Goal: Find specific page/section: Find specific page/section

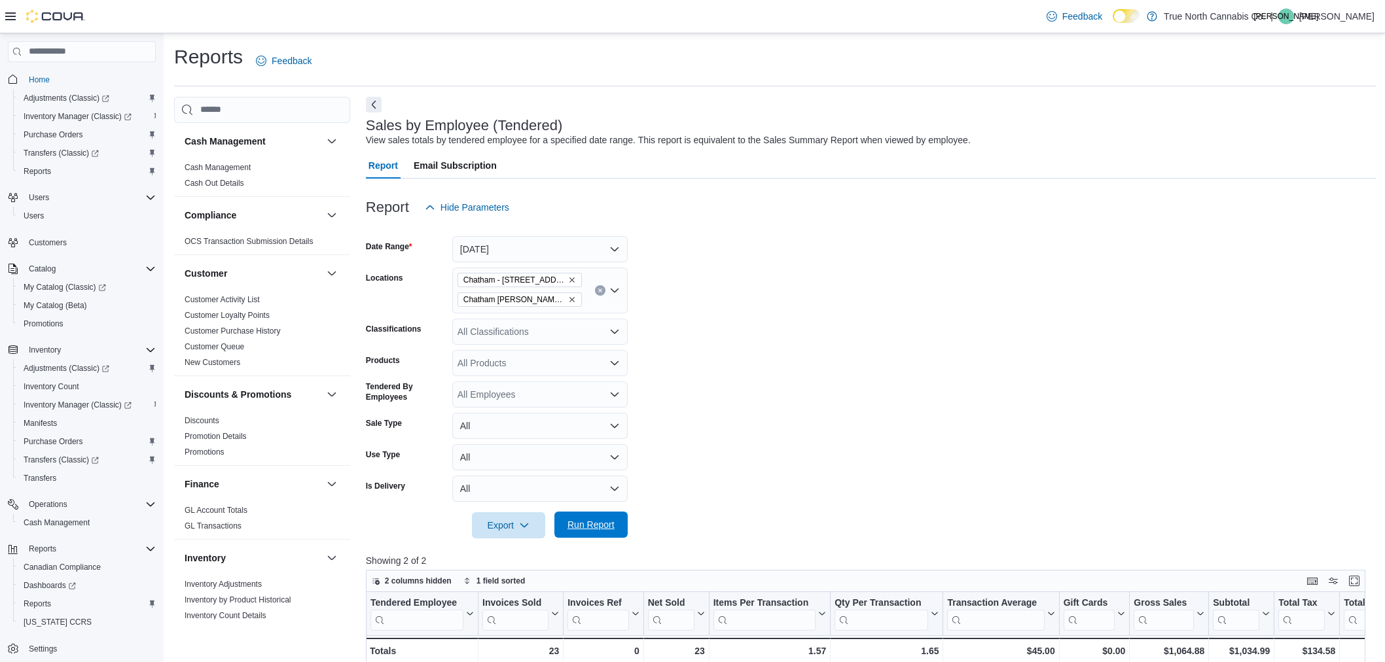
scroll to position [218, 0]
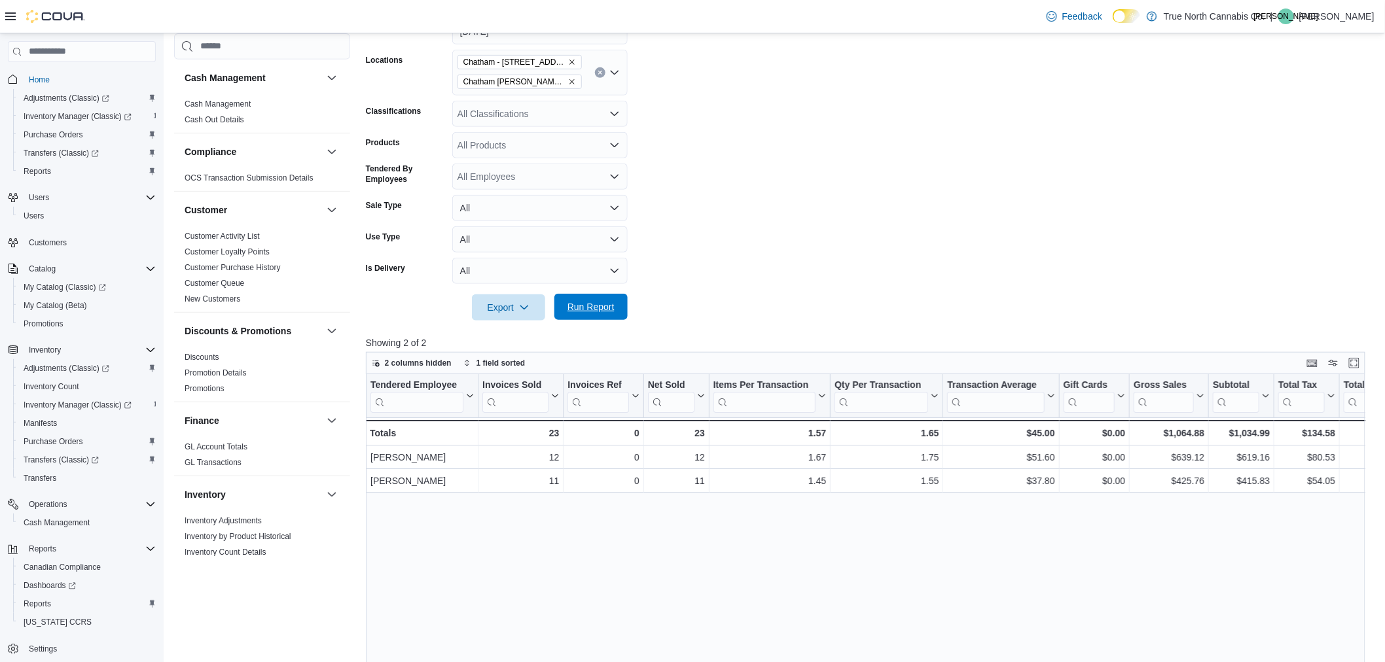
click at [610, 313] on span "Run Report" at bounding box center [591, 307] width 58 height 26
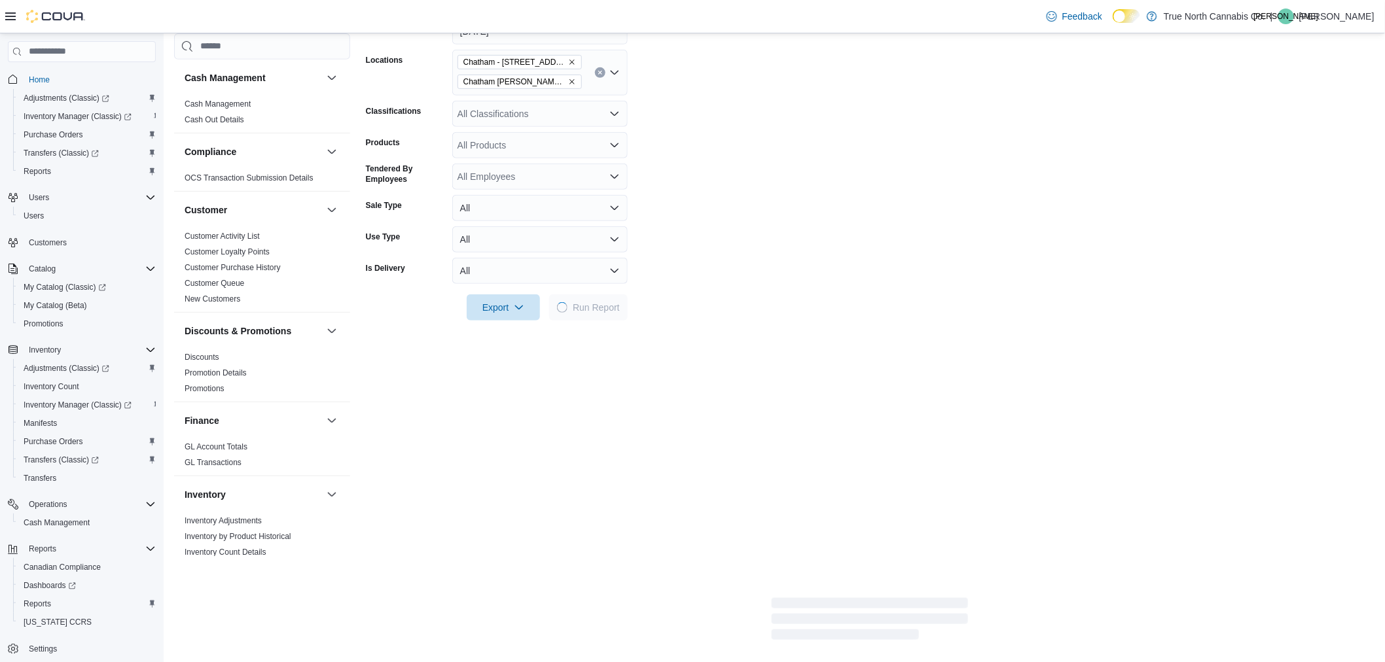
scroll to position [581, 0]
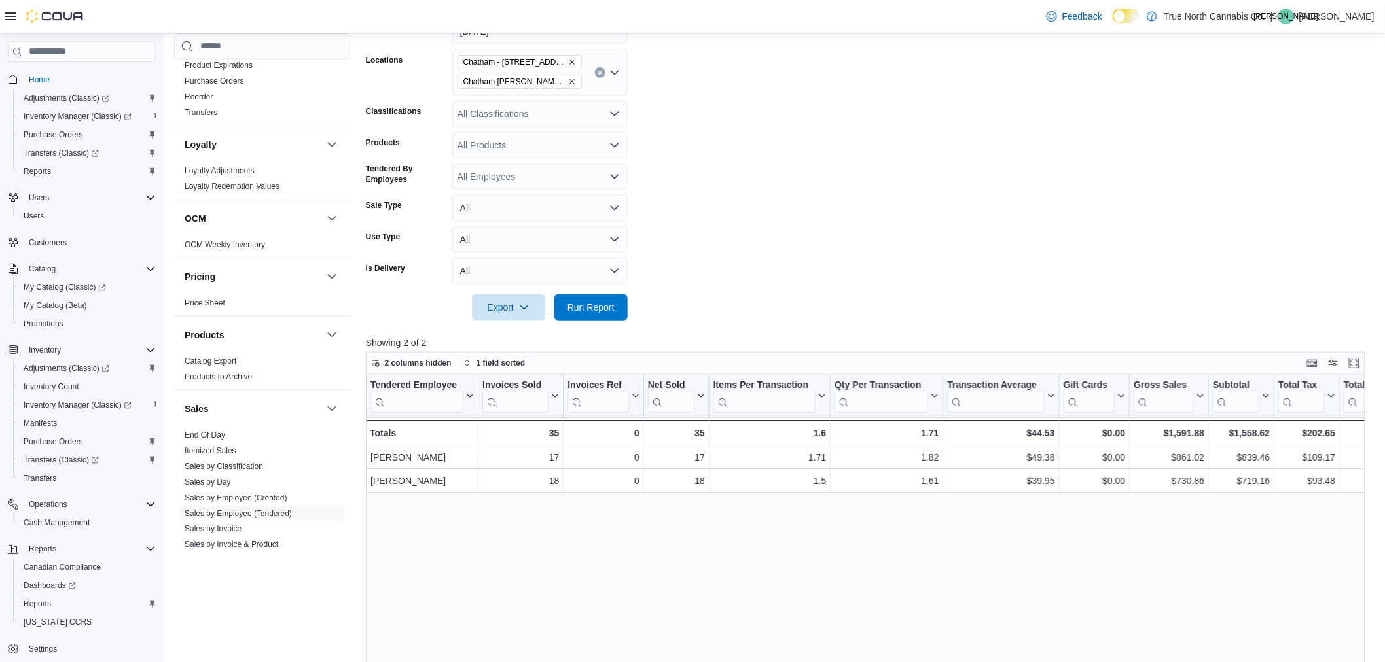
click at [736, 270] on form "Date Range Today Locations Chatham - 85 King St W Chatham McNaughton Ave Classi…" at bounding box center [871, 162] width 1010 height 318
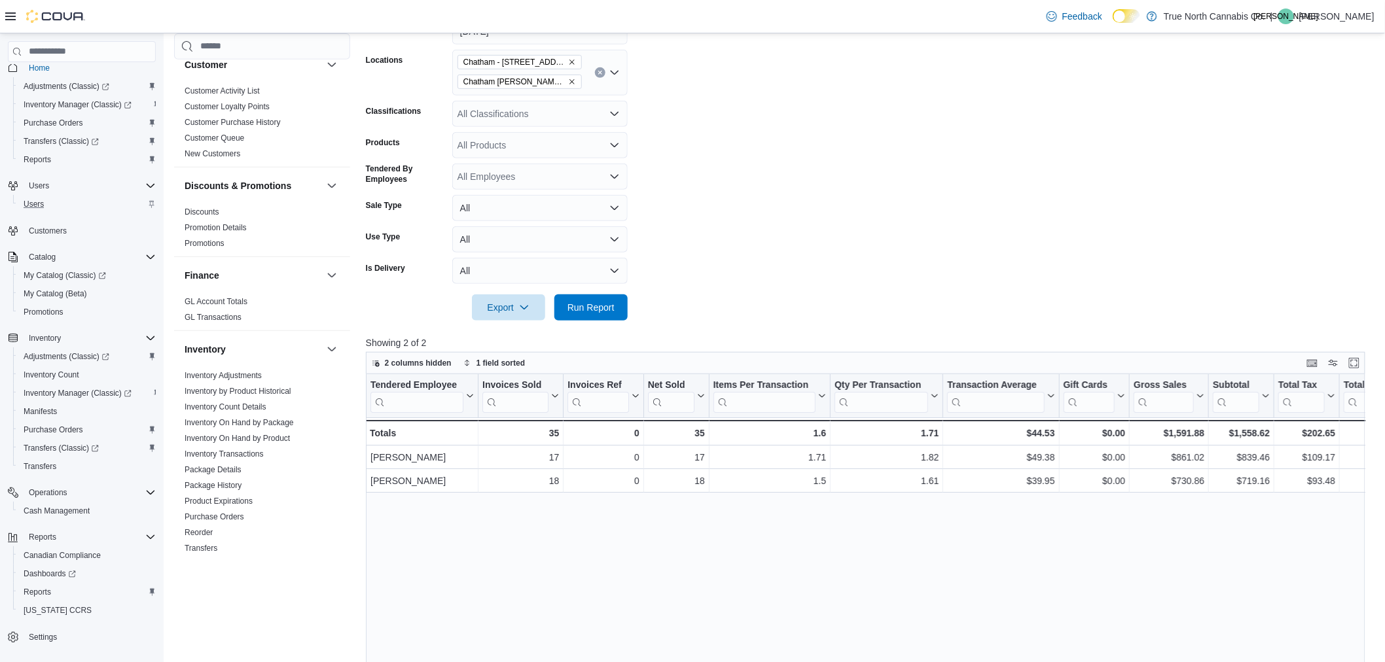
scroll to position [0, 0]
click at [114, 401] on span "Inventory Manager (Classic)" at bounding box center [78, 405] width 108 height 10
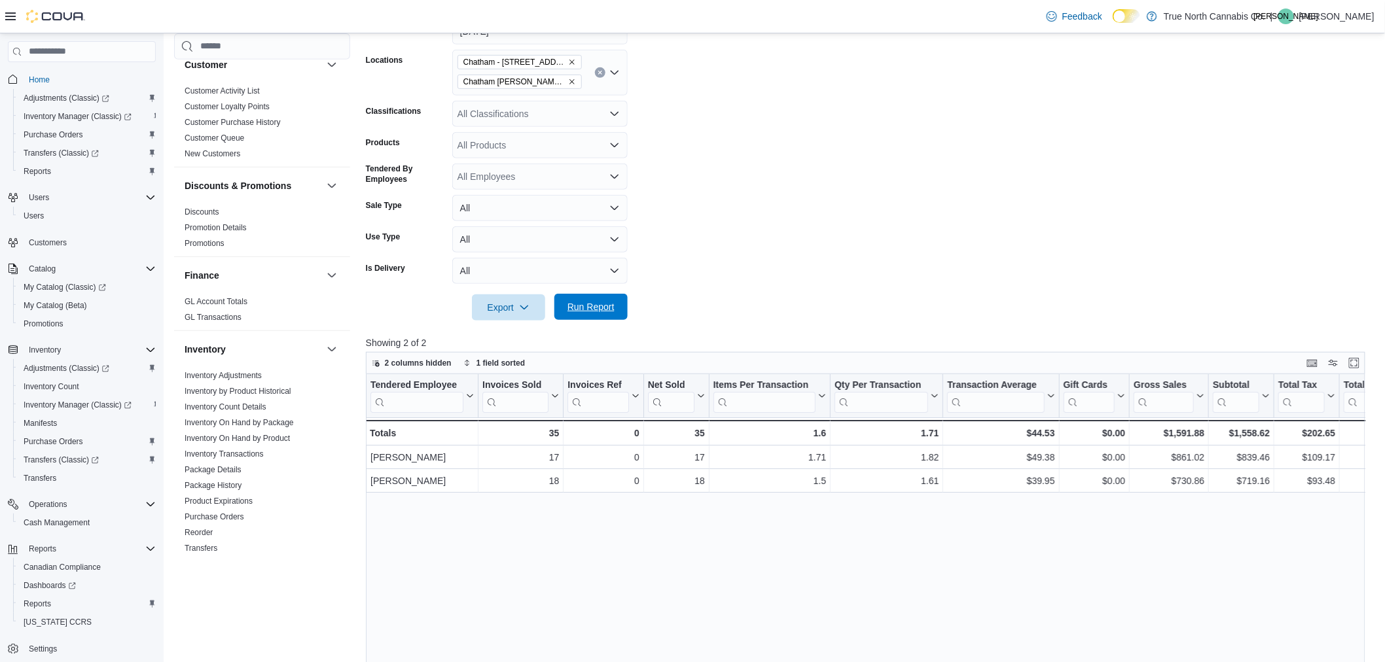
click at [611, 298] on span "Run Report" at bounding box center [591, 307] width 58 height 26
click at [589, 305] on span "Run Report" at bounding box center [590, 306] width 47 height 13
click at [599, 314] on span "Run Report" at bounding box center [591, 307] width 58 height 26
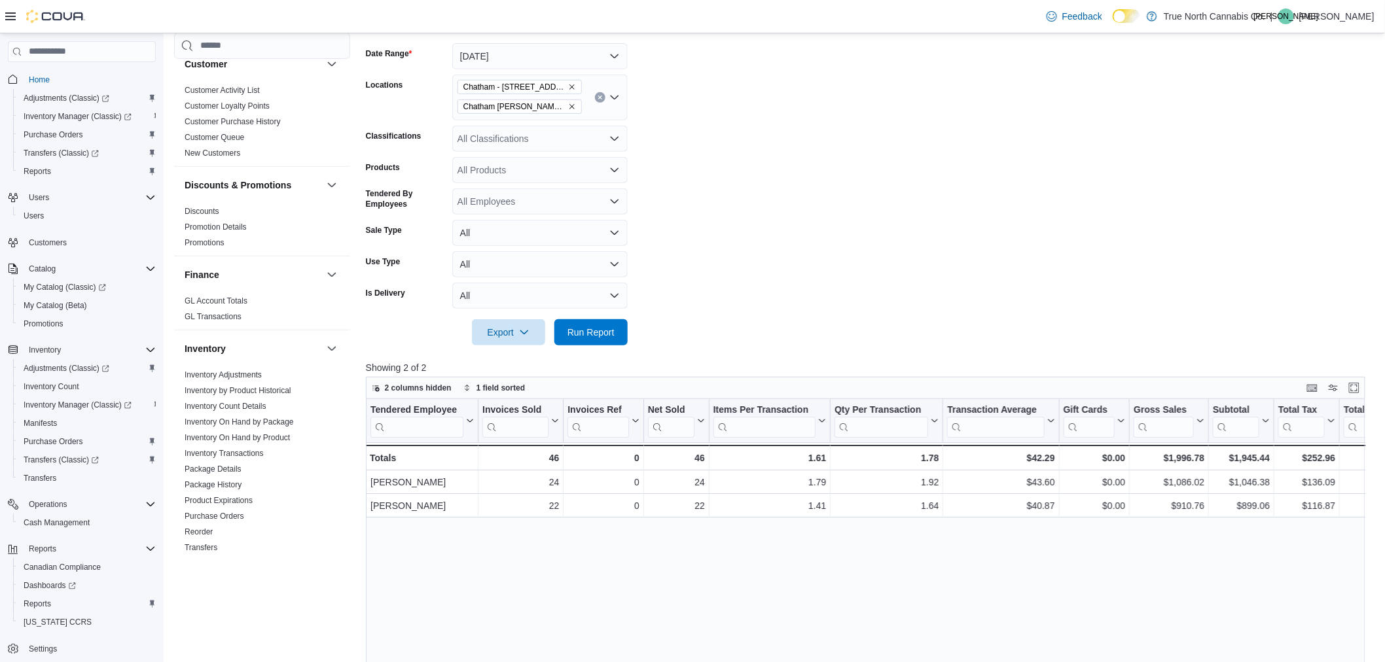
scroll to position [218, 0]
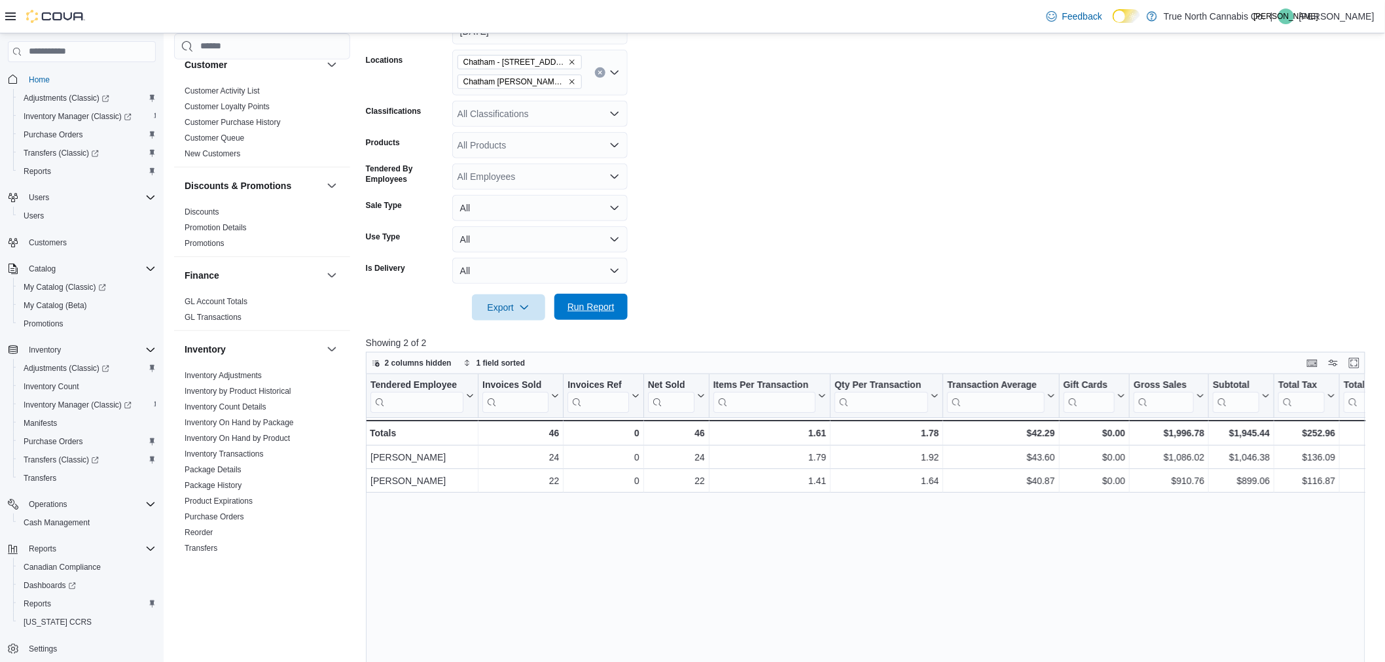
click at [577, 304] on span "Run Report" at bounding box center [590, 306] width 47 height 13
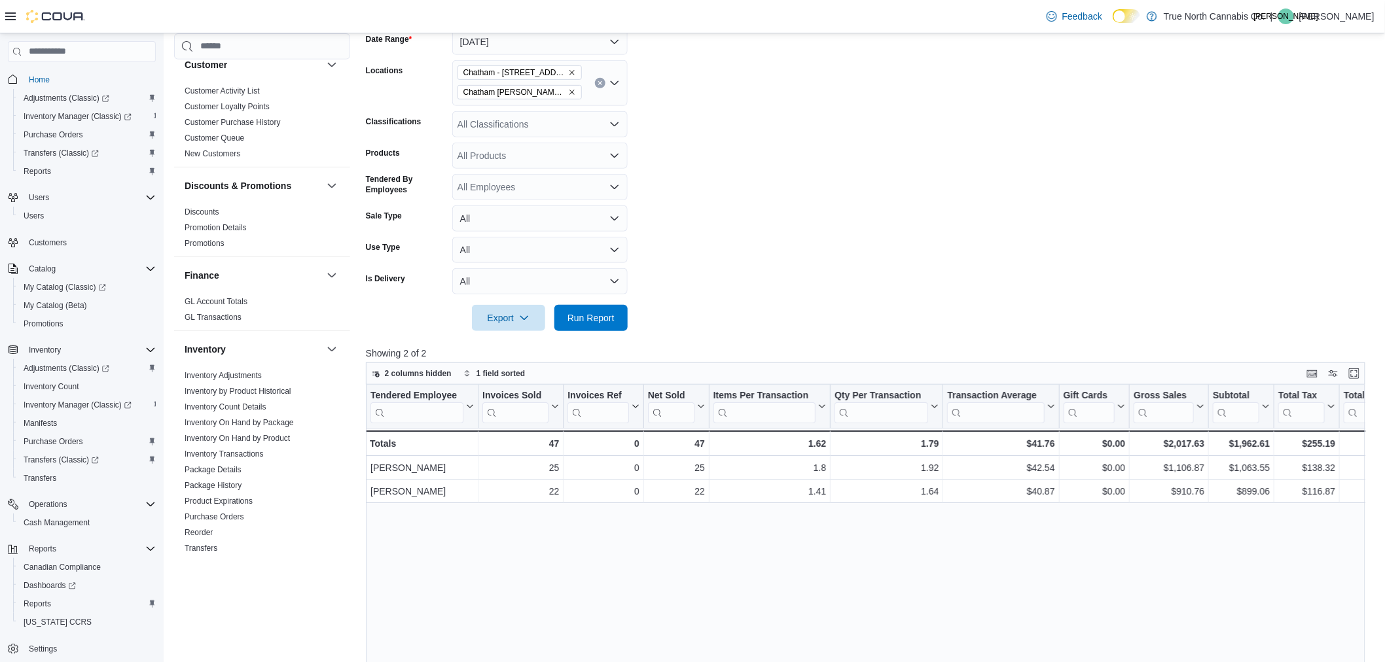
scroll to position [145, 0]
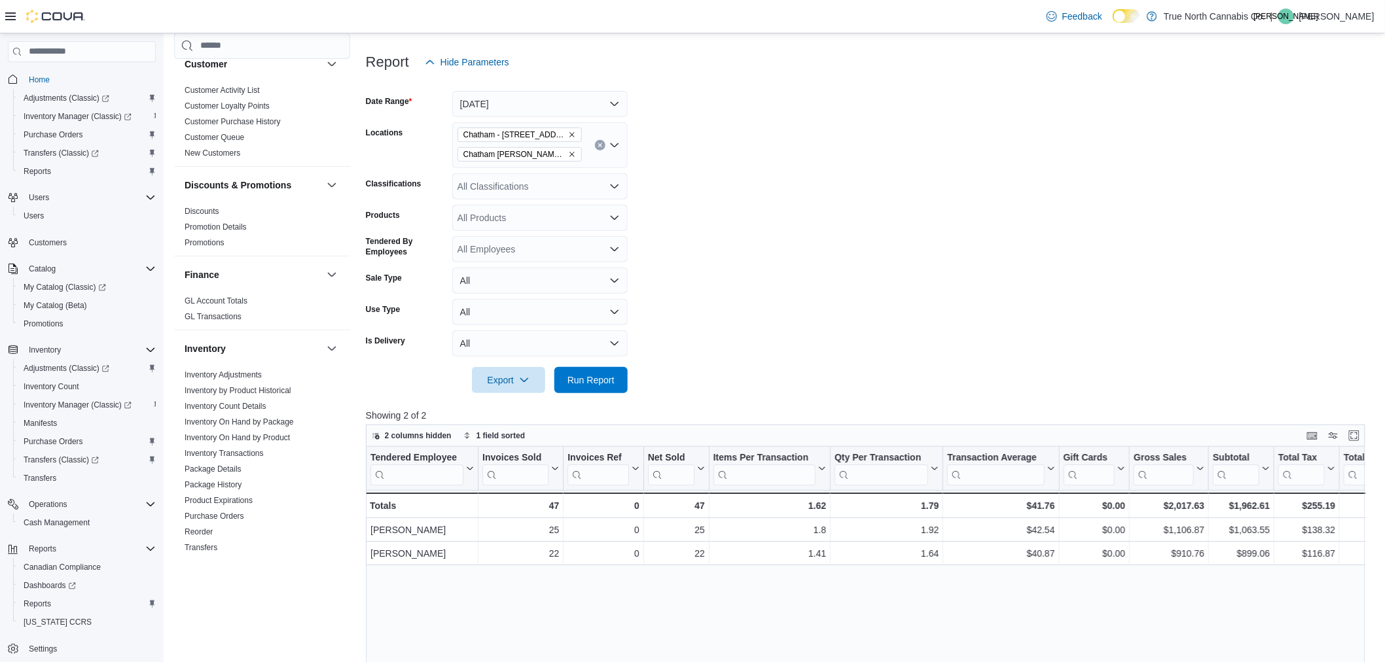
click at [821, 317] on form "Date Range Today Locations Chatham - 85 King St W Chatham McNaughton Ave Classi…" at bounding box center [871, 234] width 1010 height 318
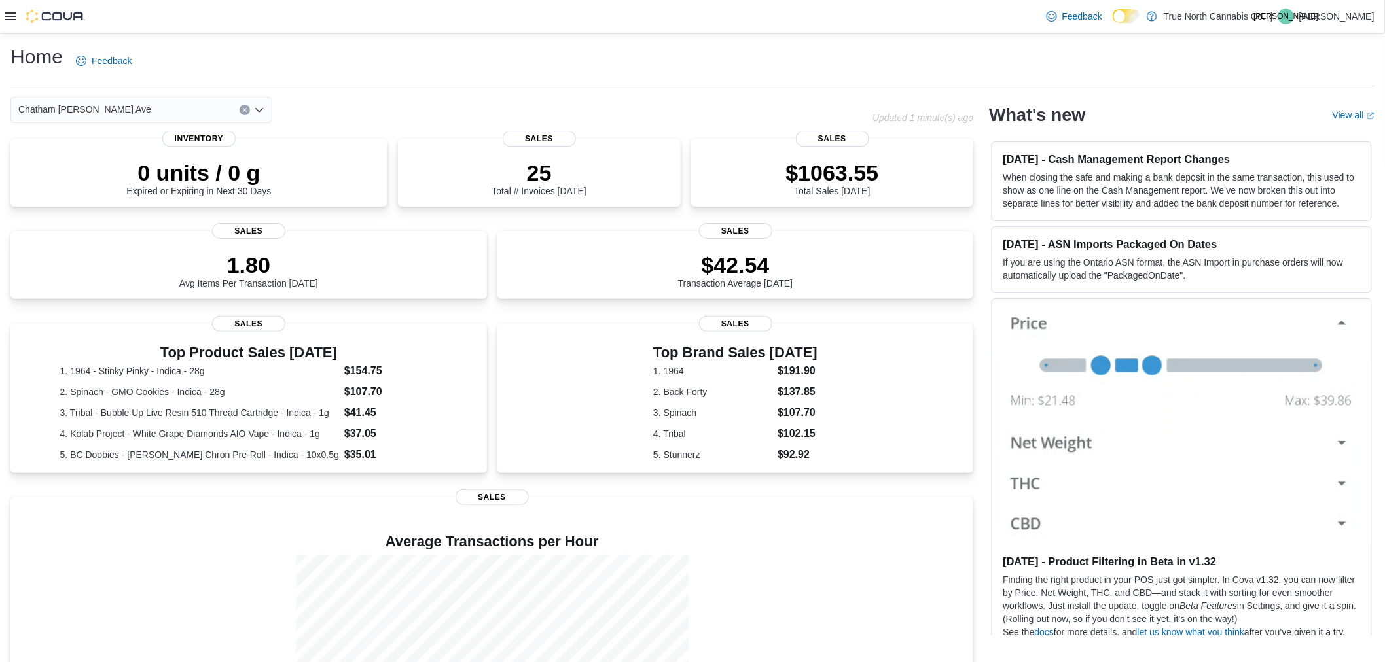
click at [12, 15] on icon at bounding box center [10, 16] width 10 height 10
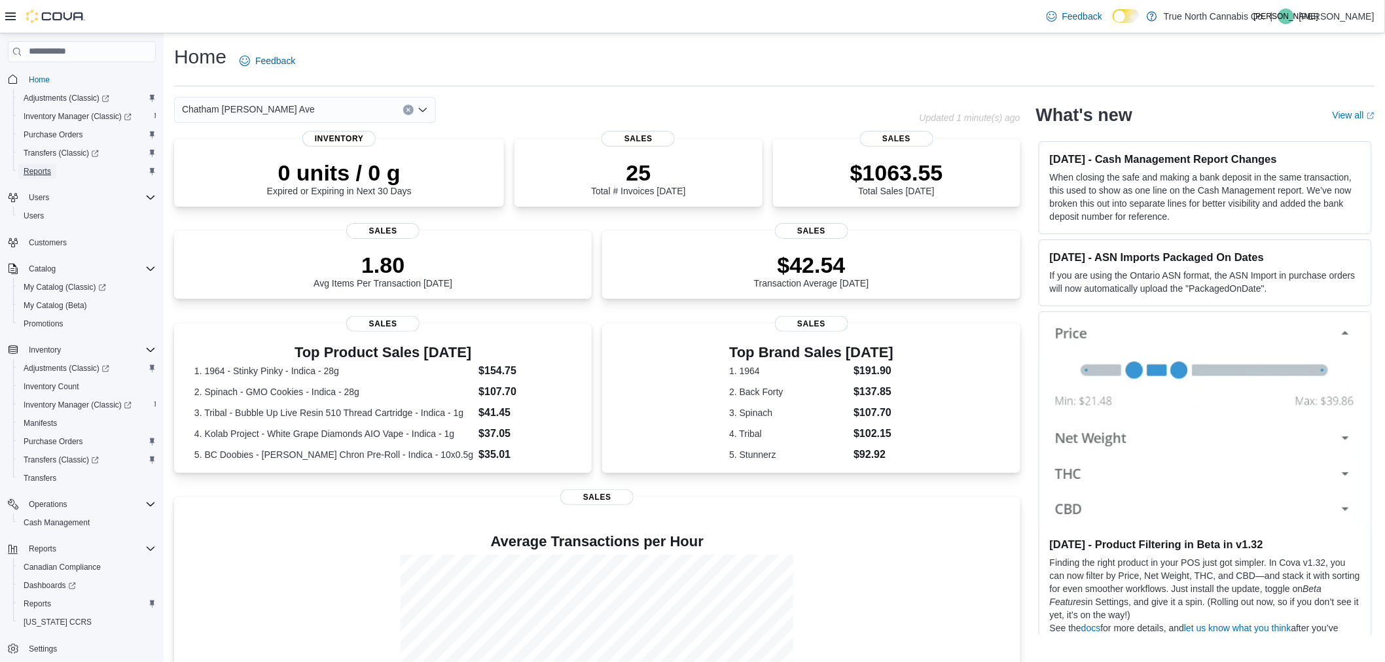
click at [43, 164] on span "Reports" at bounding box center [37, 172] width 27 height 16
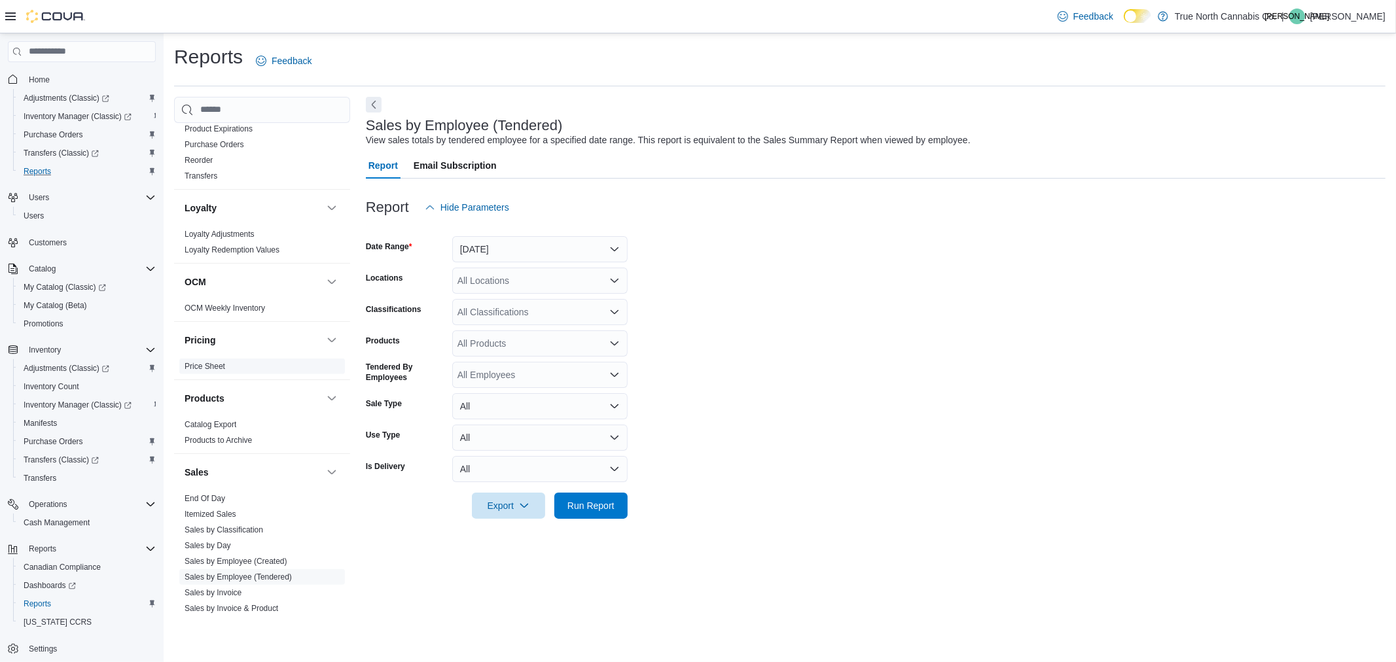
scroll to position [654, 0]
